Goal: Task Accomplishment & Management: Use online tool/utility

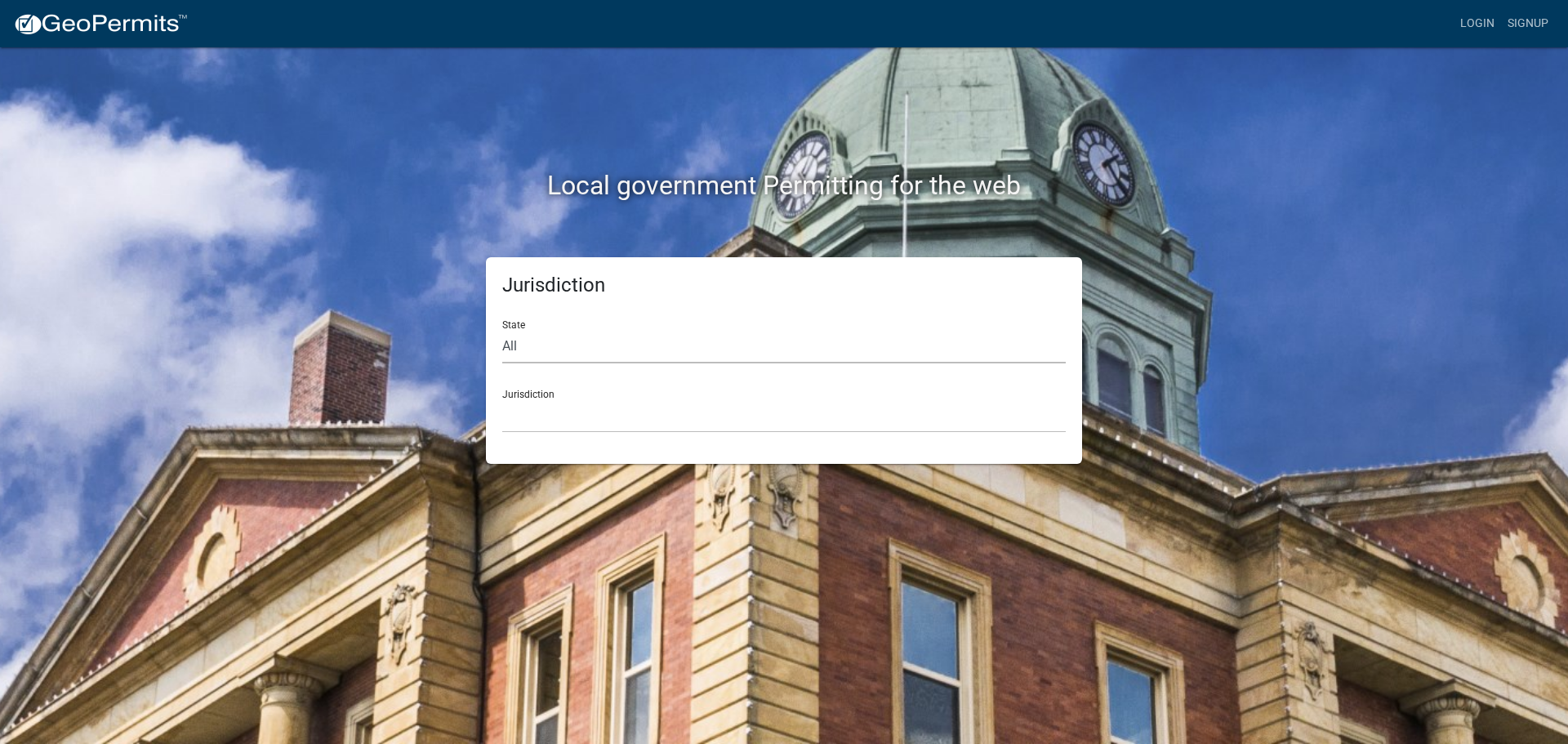
click at [516, 341] on select "All [US_STATE] [US_STATE] [US_STATE] [US_STATE] [US_STATE] [US_STATE] [US_STATE…" at bounding box center [783, 347] width 563 height 34
select select "[US_STATE]"
click at [502, 330] on select "All [US_STATE] [US_STATE] [US_STATE] [US_STATE] [US_STATE] [US_STATE] [US_STATE…" at bounding box center [783, 347] width 563 height 34
click at [544, 394] on div "Jurisdiction City of [GEOGRAPHIC_DATA], [US_STATE] City of [GEOGRAPHIC_DATA], […" at bounding box center [783, 404] width 563 height 56
click at [1466, 27] on link "Login" at bounding box center [1477, 24] width 47 height 31
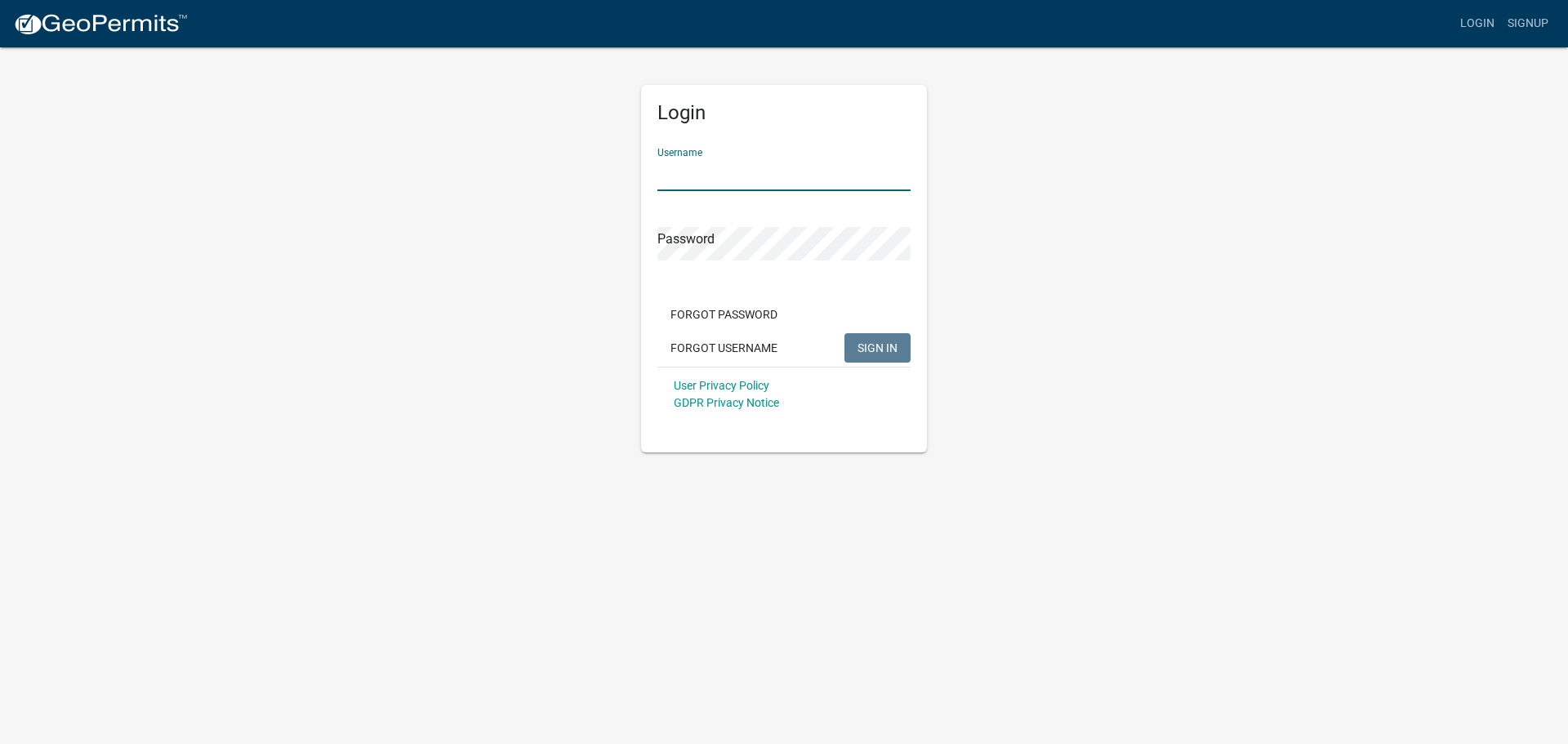
click at [751, 178] on input "Username" at bounding box center [783, 175] width 253 height 34
type input "bhamilton"
click at [844, 333] on button "SIGN IN" at bounding box center [877, 347] width 66 height 29
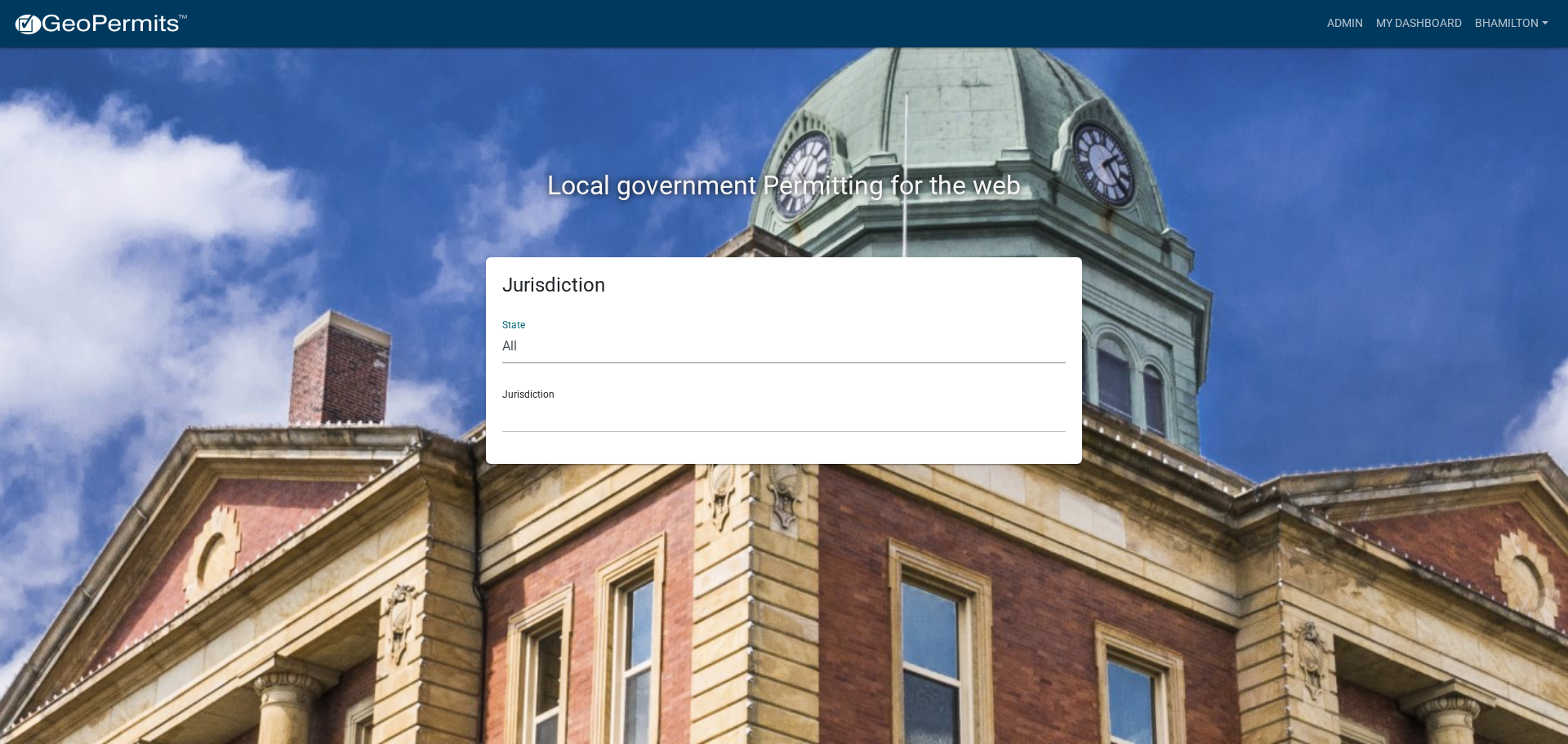
click at [512, 333] on select "All [US_STATE] [US_STATE] [US_STATE] [US_STATE] [US_STATE] [US_STATE] [US_STATE…" at bounding box center [783, 347] width 563 height 34
select select "[US_STATE]"
click at [502, 330] on select "All [US_STATE] [US_STATE] [US_STATE] [US_STATE] [US_STATE] [US_STATE] [US_STATE…" at bounding box center [783, 347] width 563 height 34
click at [522, 398] on div "Jurisdiction City of [GEOGRAPHIC_DATA], [US_STATE] City of [GEOGRAPHIC_DATA], […" at bounding box center [783, 404] width 563 height 56
click at [1332, 27] on link "Admin" at bounding box center [1345, 24] width 49 height 31
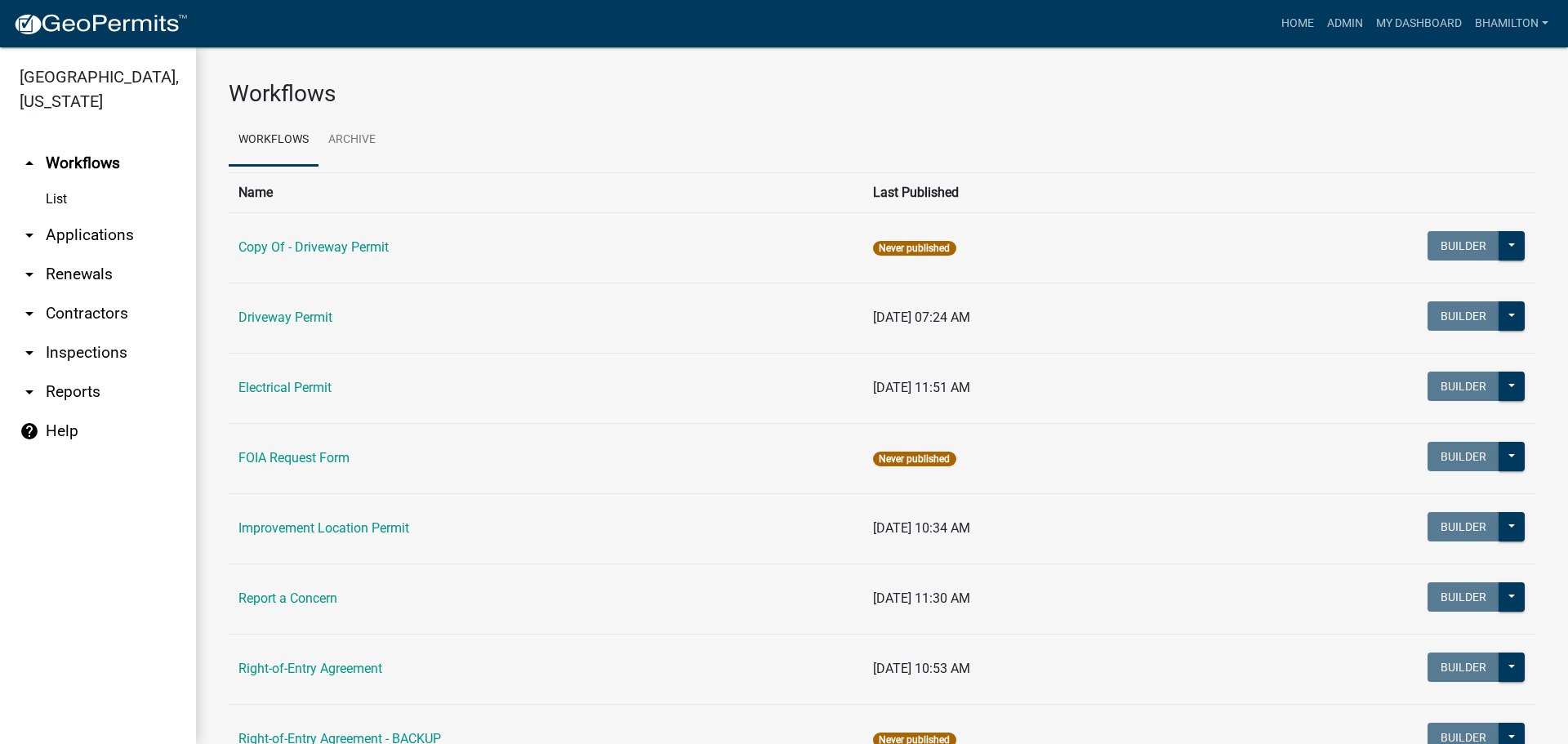
click at [111, 235] on link "arrow_drop_down Applications" at bounding box center [98, 235] width 196 height 40
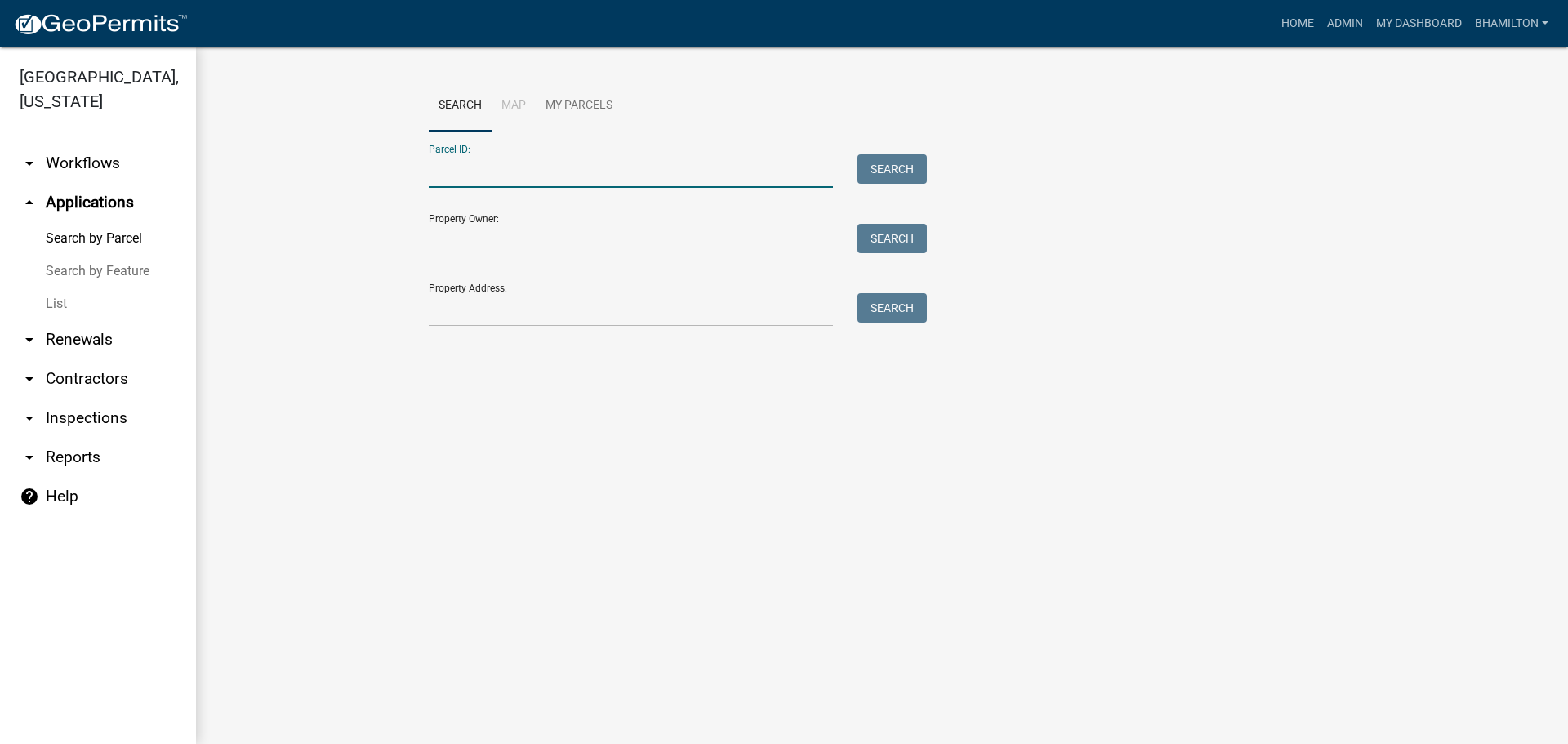
click at [472, 166] on input "Parcel ID:" at bounding box center [631, 171] width 404 height 34
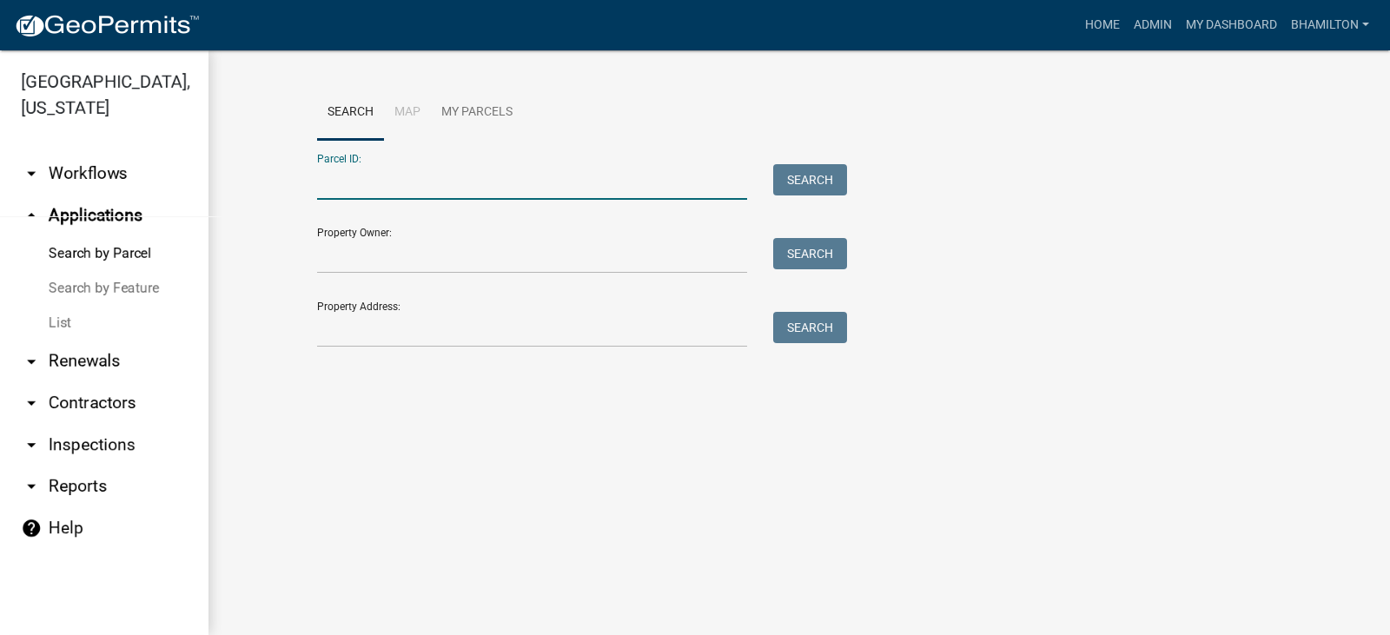
click at [341, 180] on input "Parcel ID:" at bounding box center [532, 182] width 430 height 36
paste input "55-02-27-245-023.000-015"
type input "55-02-27-245-023.000-015"
click at [799, 180] on button "Search" at bounding box center [810, 179] width 74 height 31
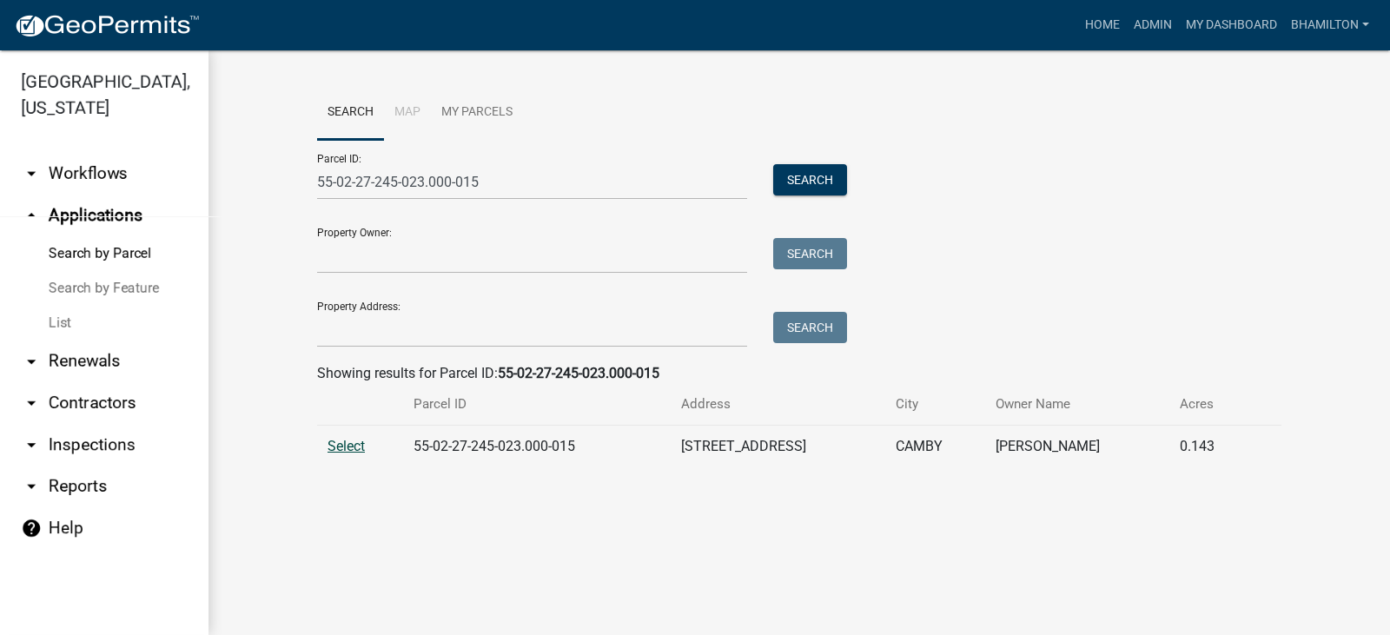
click at [361, 453] on span "Select" at bounding box center [345, 446] width 37 height 17
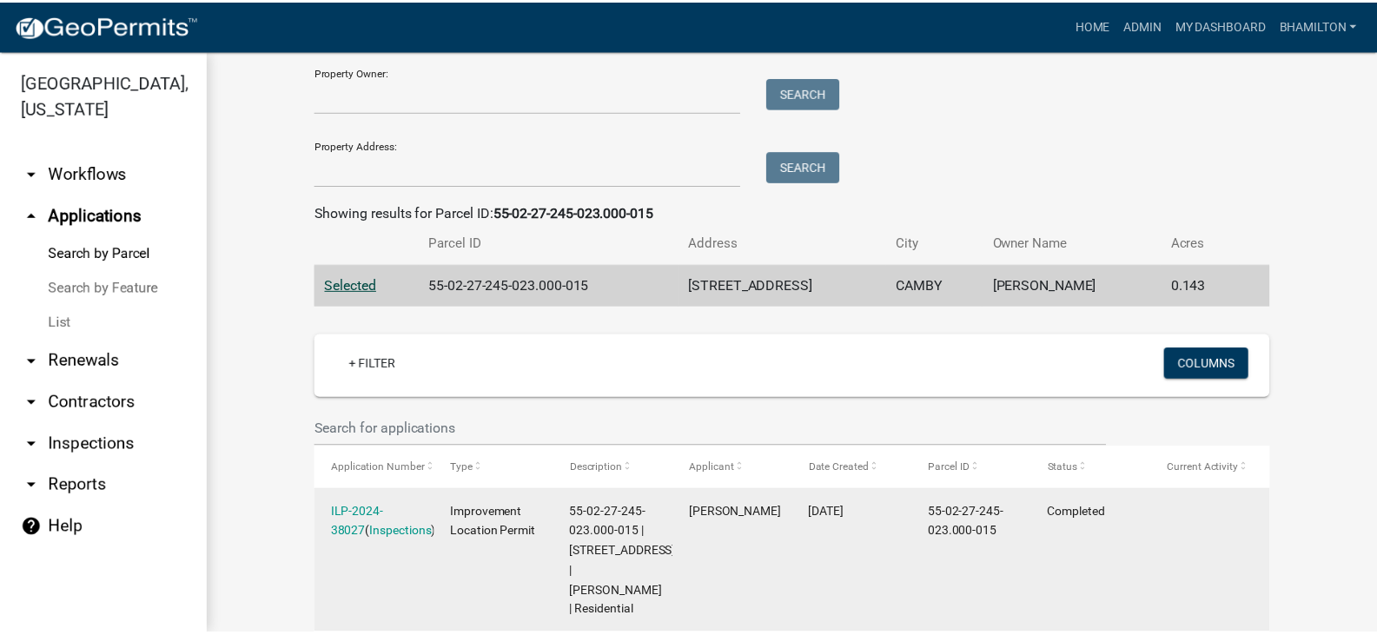
scroll to position [245, 0]
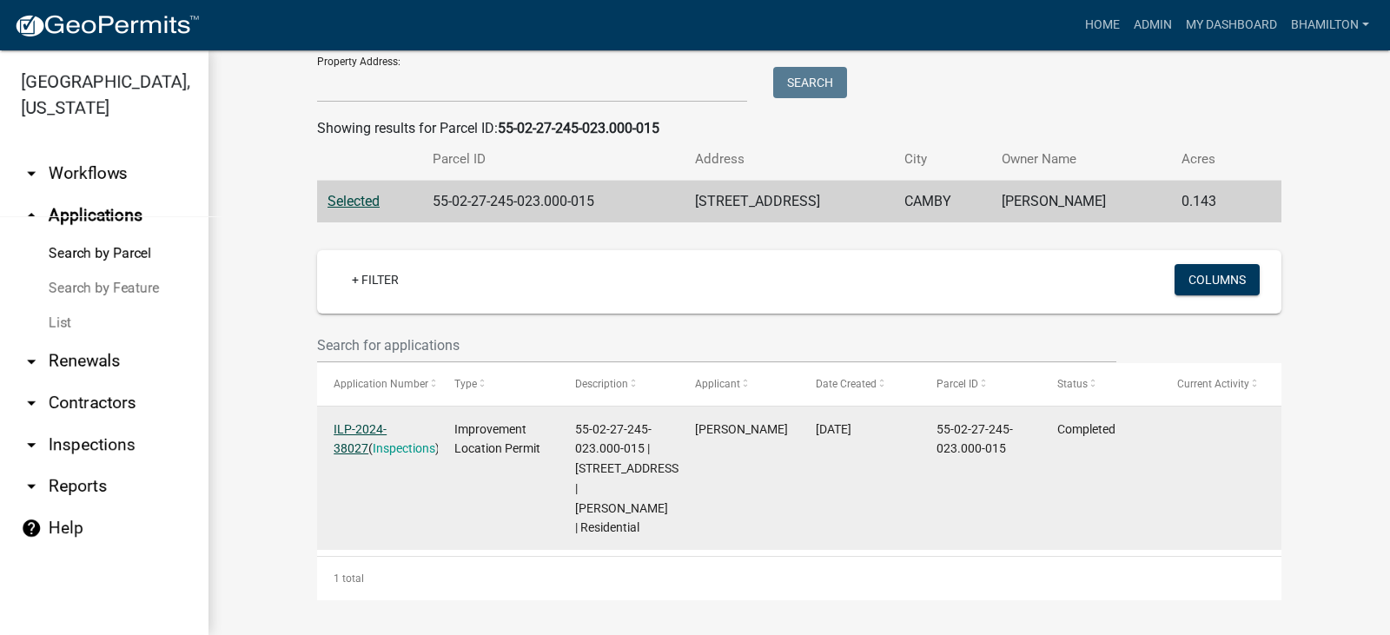
click at [387, 429] on link "ILP-2024-38027" at bounding box center [360, 439] width 53 height 34
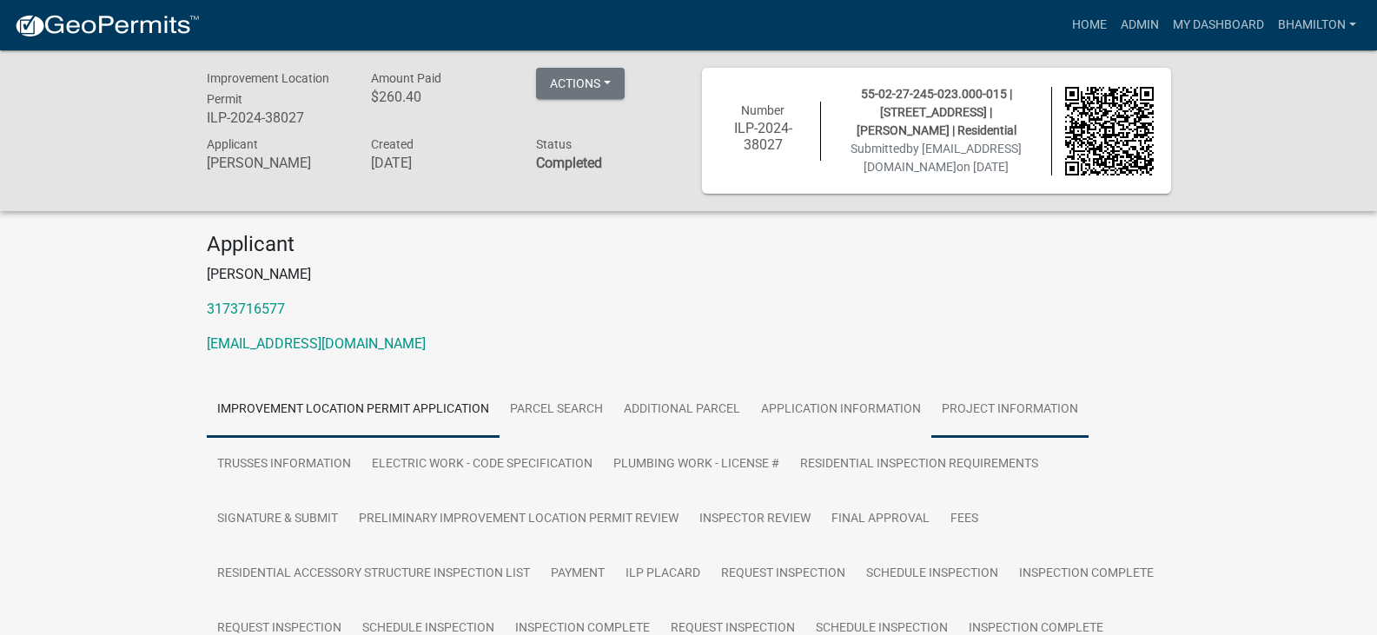
click at [1027, 429] on link "Project Information" at bounding box center [1009, 410] width 157 height 56
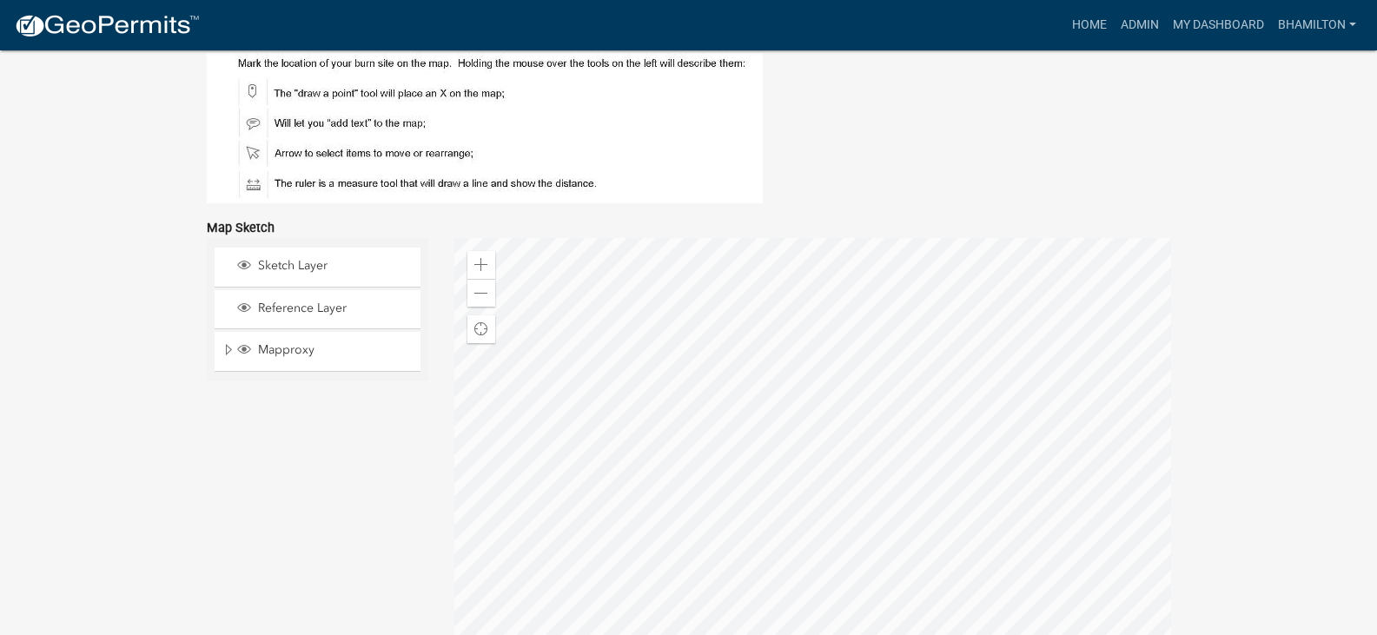
scroll to position [3822, 0]
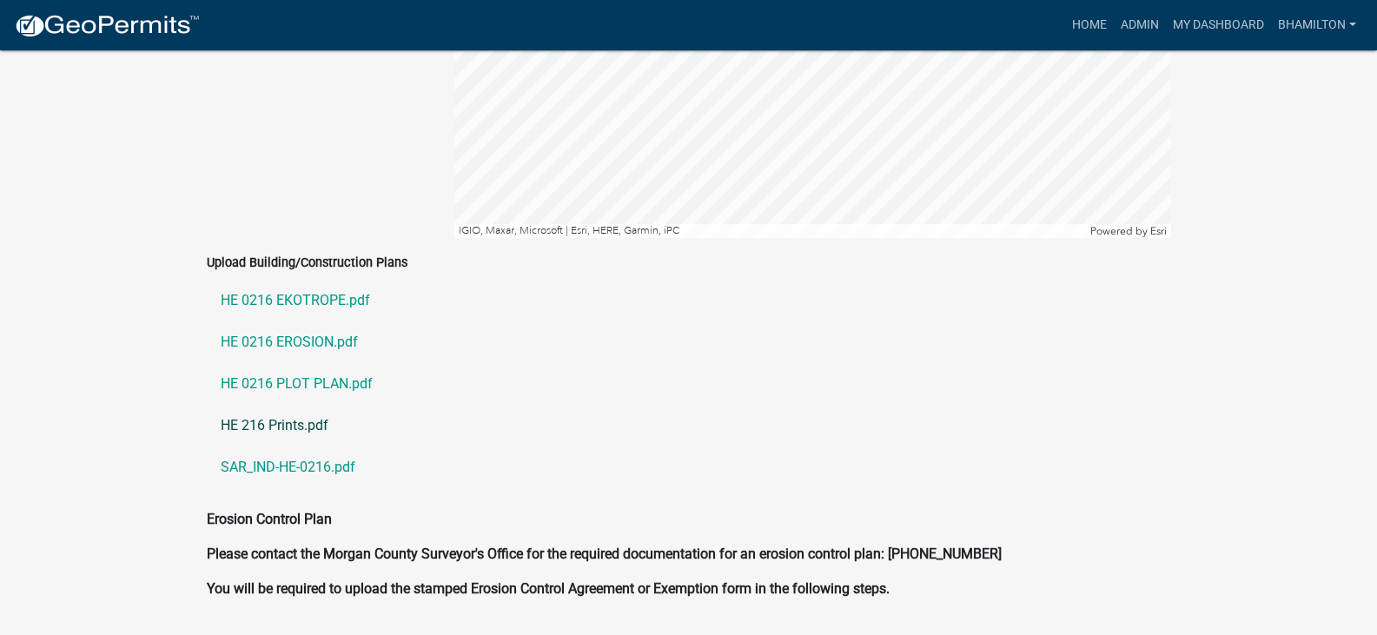
click at [312, 423] on link "HE 216 Prints.pdf" at bounding box center [689, 426] width 964 height 42
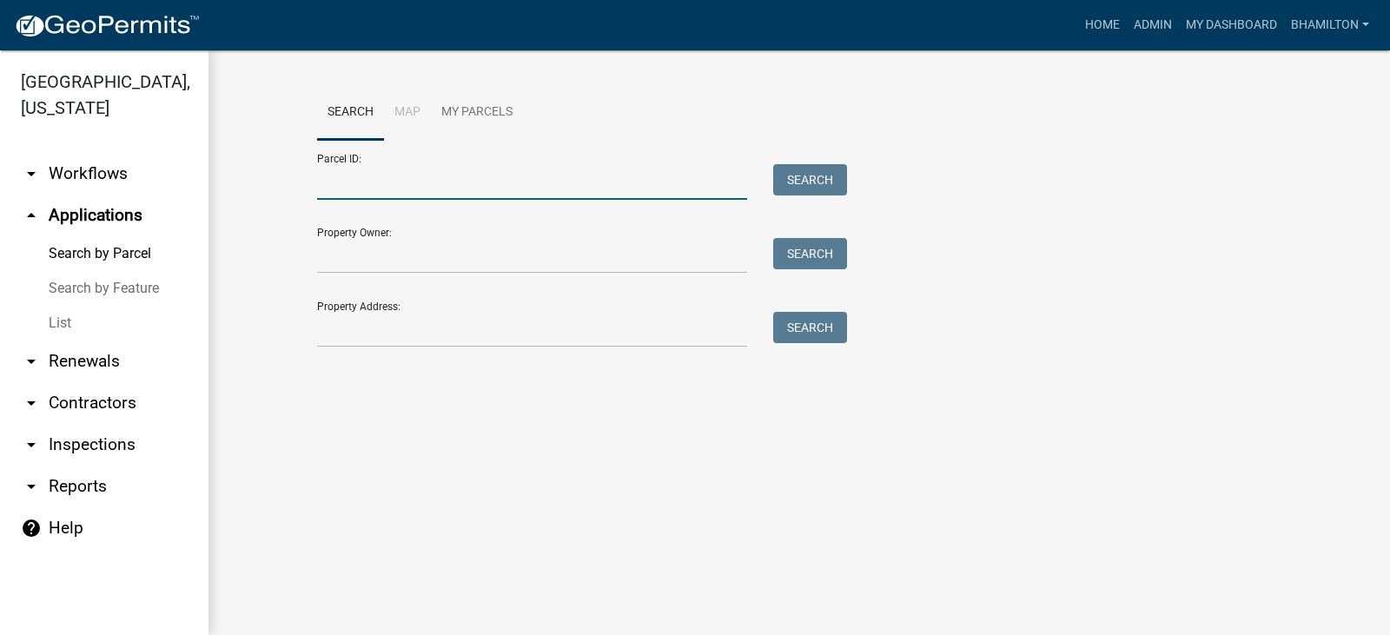
click at [380, 187] on input "Parcel ID:" at bounding box center [532, 182] width 430 height 36
paste input "55-02-27-245-024.000-015"
type input "55-02-27-245-024.000-015"
click at [811, 175] on button "Search" at bounding box center [810, 179] width 74 height 31
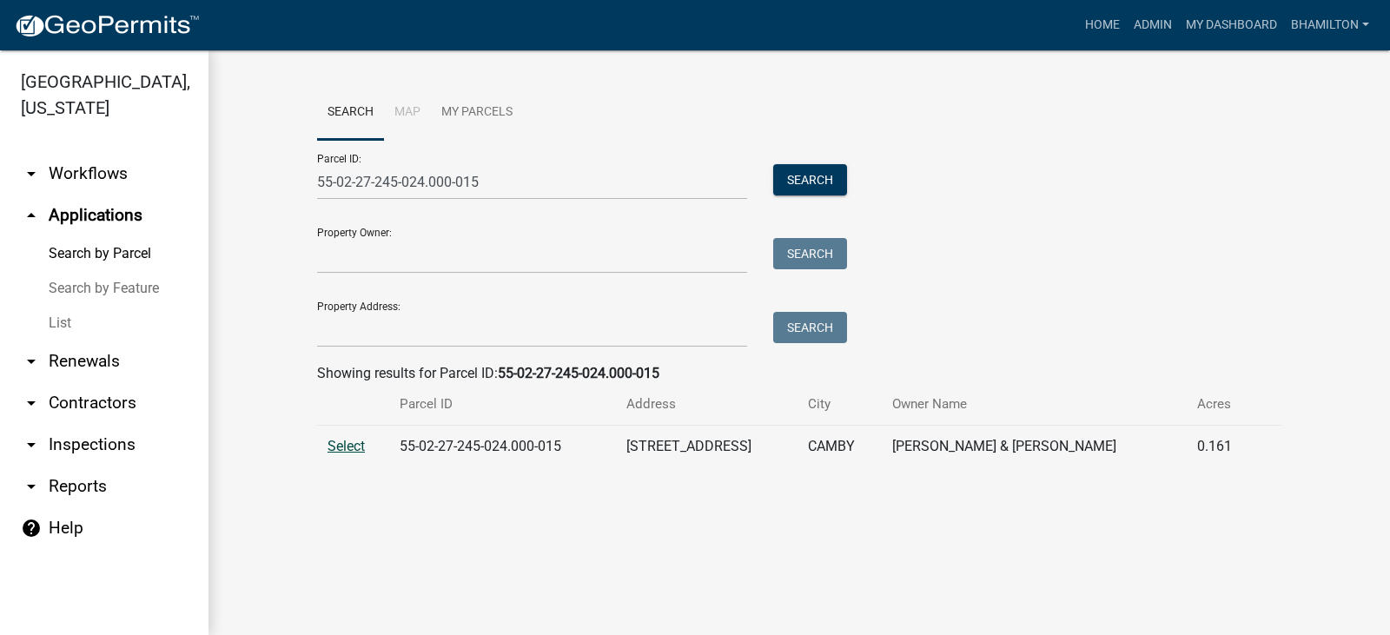
click at [354, 445] on span "Select" at bounding box center [345, 446] width 37 height 17
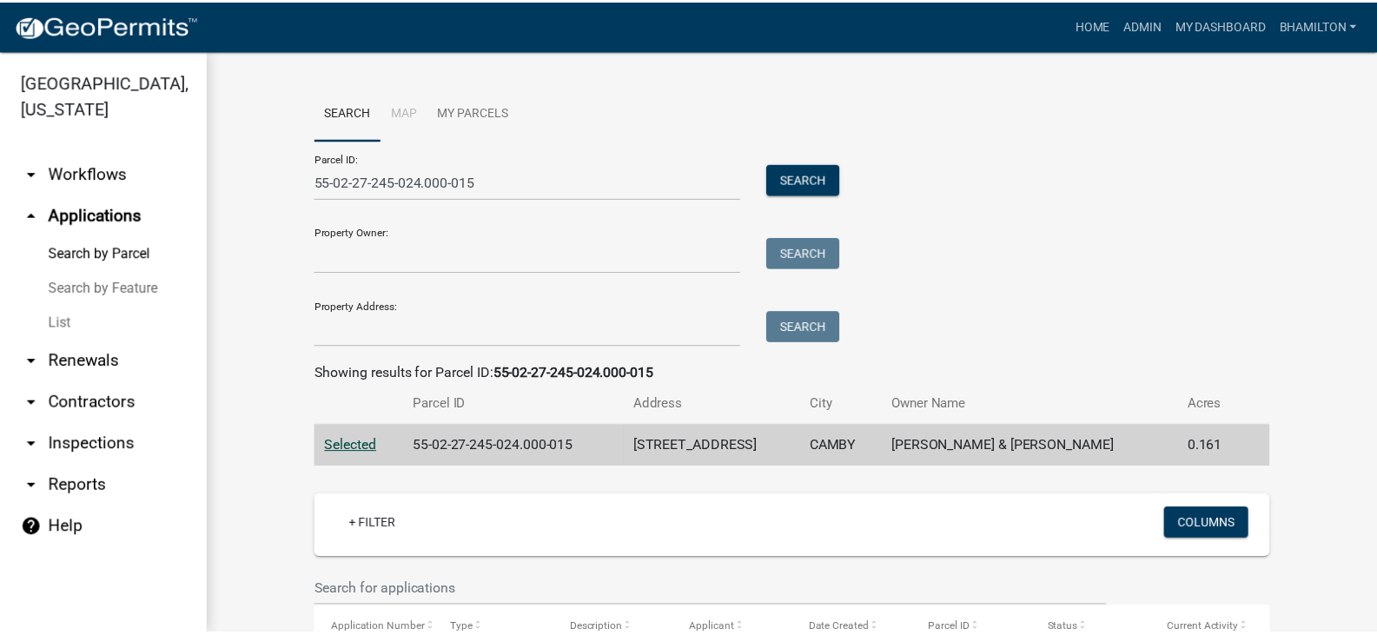
scroll to position [245, 0]
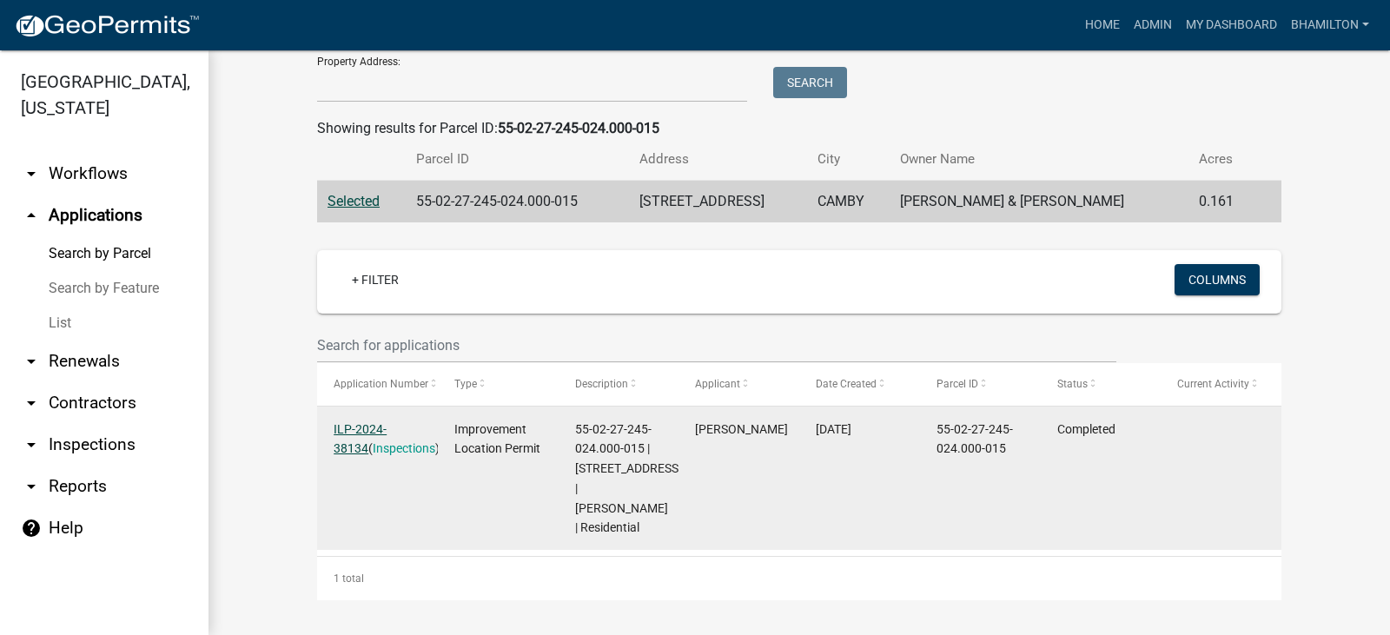
click at [387, 433] on link "ILP-2024-38134" at bounding box center [360, 439] width 53 height 34
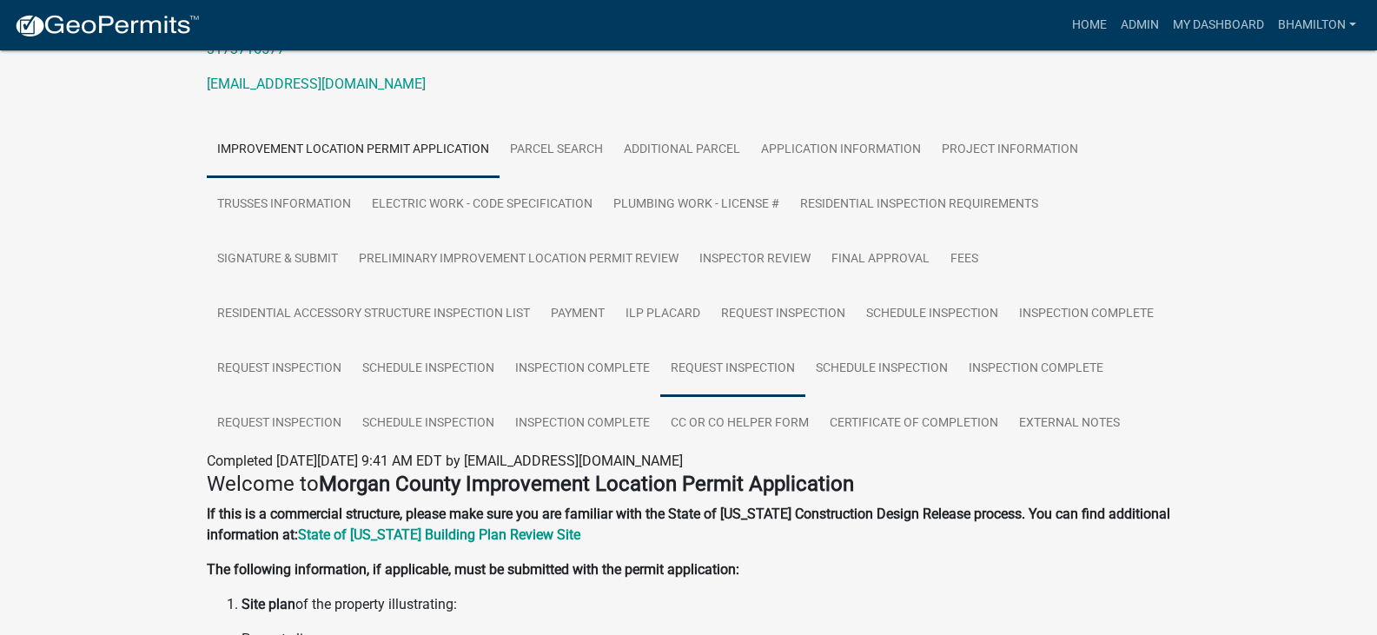
scroll to position [261, 0]
click at [1003, 169] on link "Project Information" at bounding box center [1009, 150] width 157 height 56
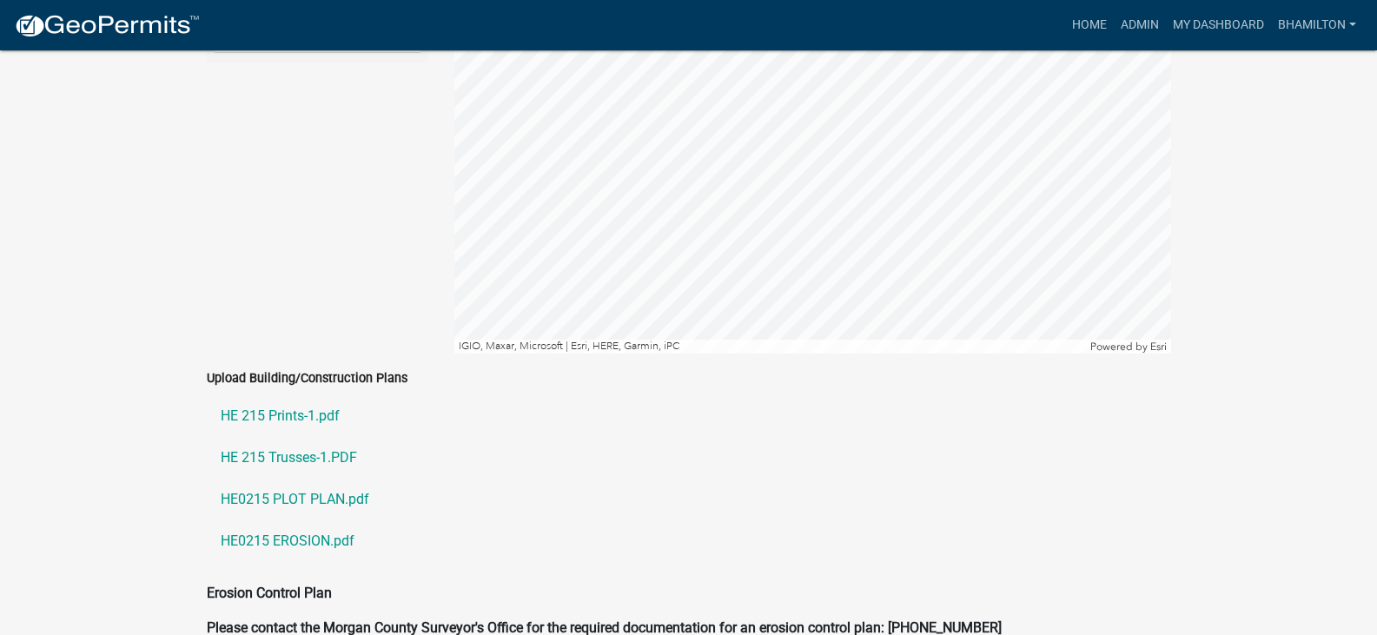
scroll to position [3867, 0]
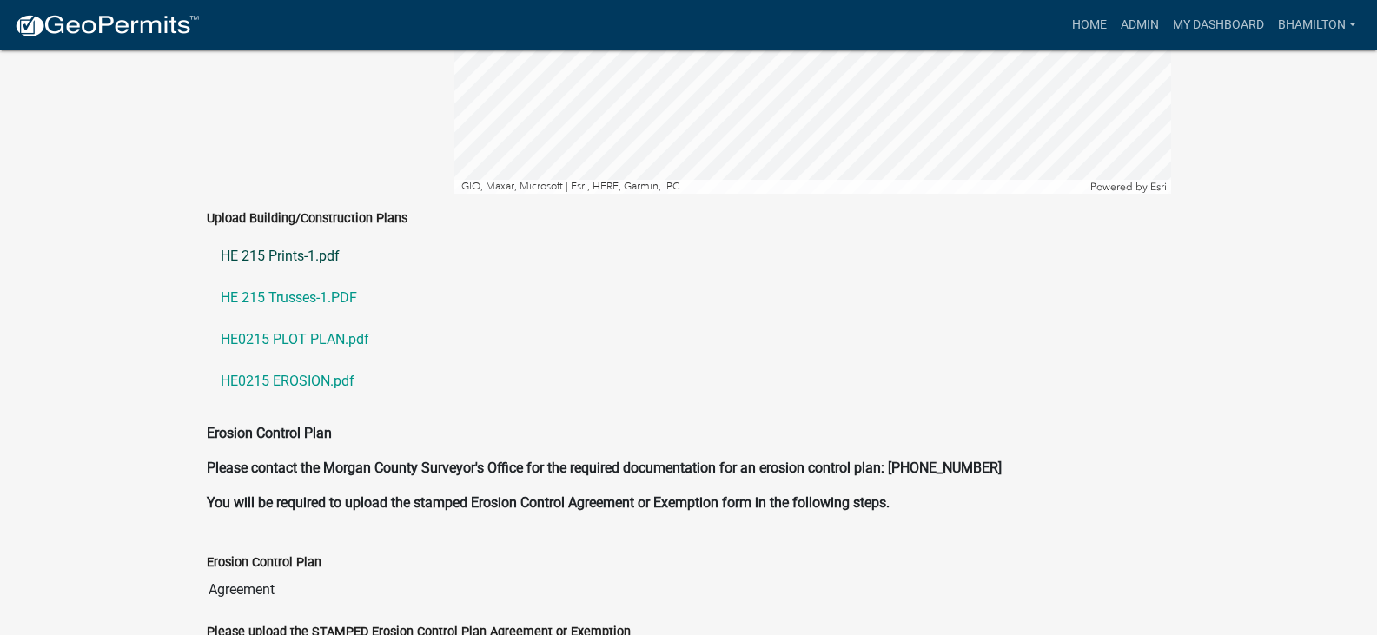
click at [330, 261] on link "HE 215 Prints-1.pdf" at bounding box center [689, 256] width 964 height 42
click at [1297, 29] on link "bhamilton" at bounding box center [1317, 25] width 92 height 33
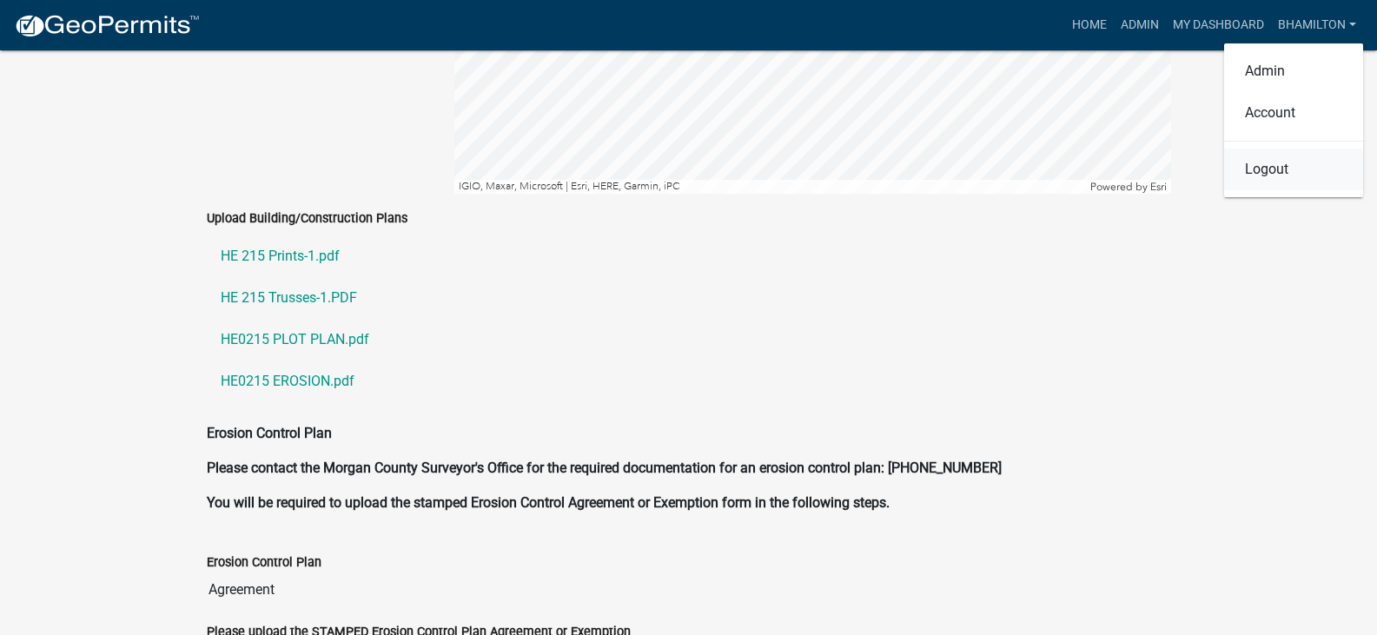
click at [1260, 169] on link "Logout" at bounding box center [1293, 170] width 139 height 42
